Goal: Task Accomplishment & Management: Use online tool/utility

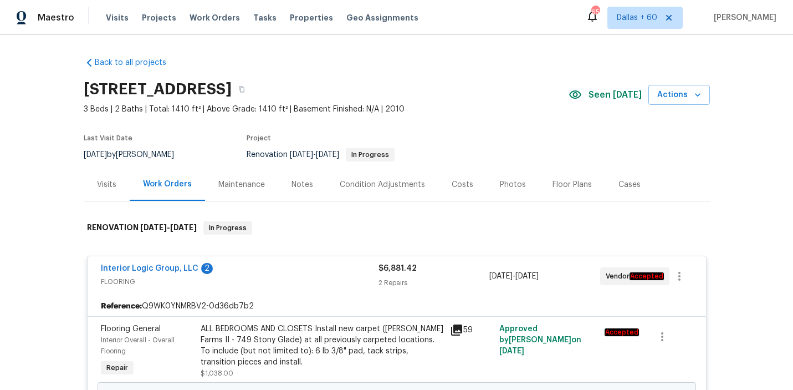
scroll to position [490, 0]
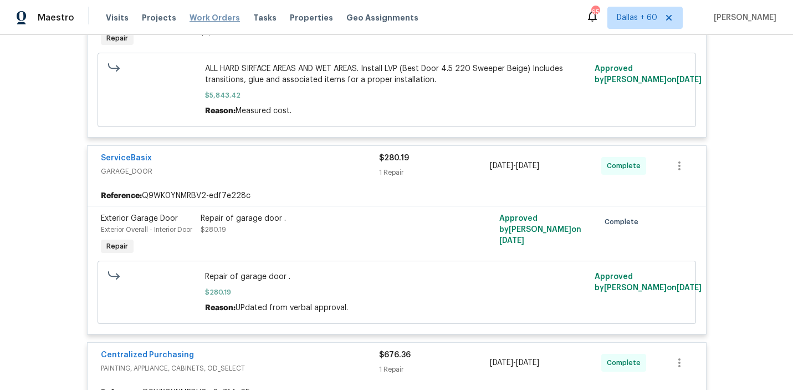
click at [209, 17] on span "Work Orders" at bounding box center [215, 17] width 50 height 11
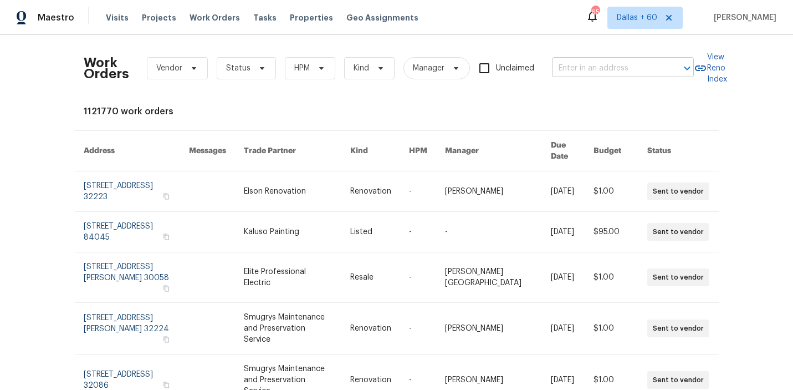
click at [622, 64] on input "text" at bounding box center [607, 68] width 111 height 17
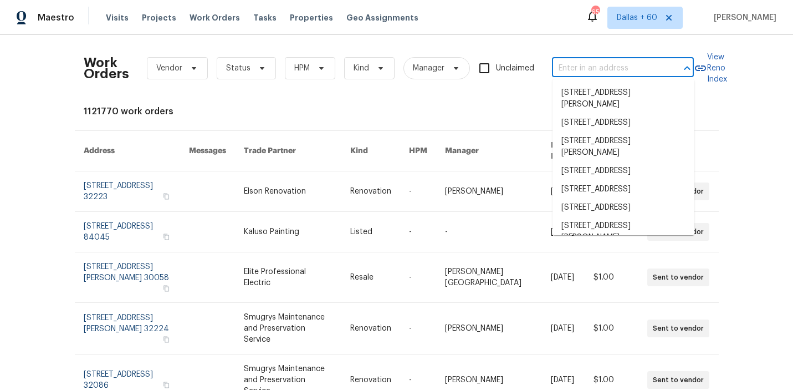
paste input "[STREET_ADDRESS]"
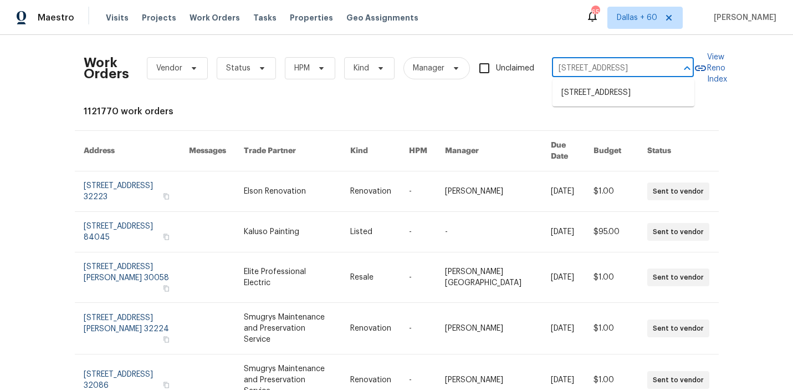
scroll to position [0, 14]
type input "[STREET_ADDRESS]"
click at [627, 90] on li "[STREET_ADDRESS]" at bounding box center [623, 93] width 142 height 18
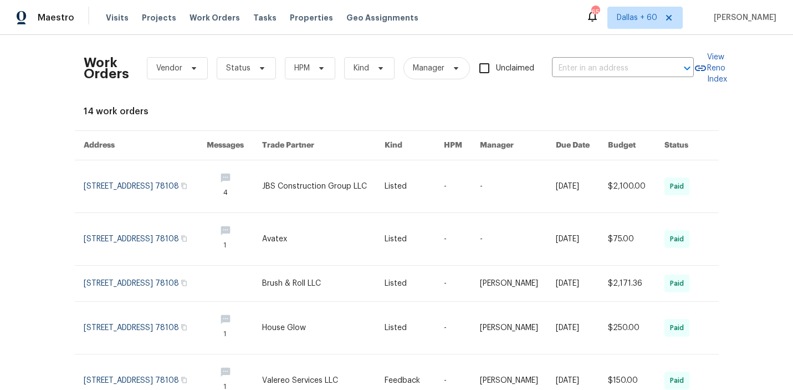
type input "[STREET_ADDRESS]"
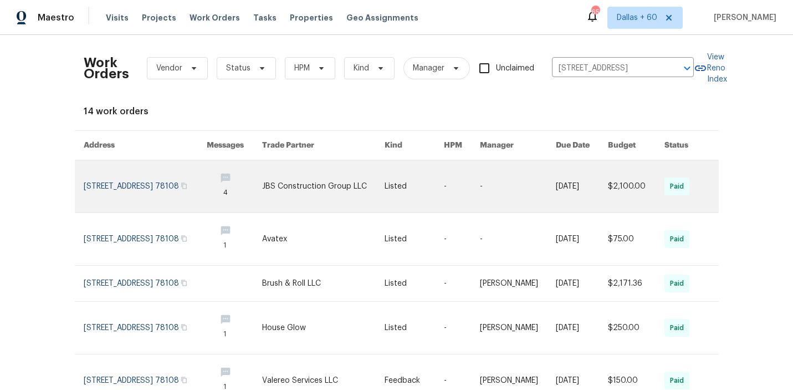
click at [292, 184] on link at bounding box center [323, 186] width 123 height 52
